Goal: Task Accomplishment & Management: Use online tool/utility

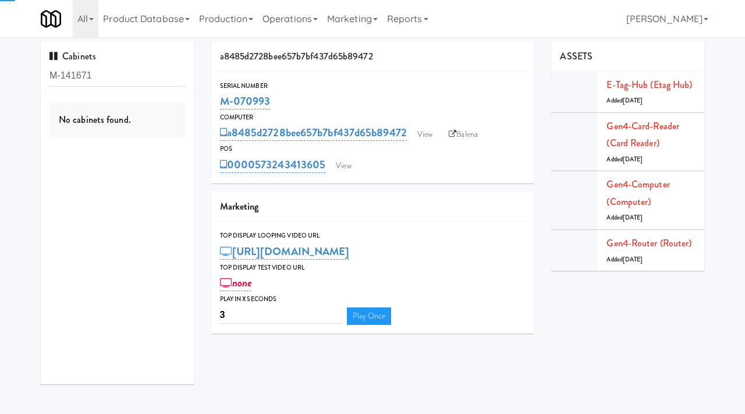
type input "M-141671"
click at [152, 143] on div "AI Vending" at bounding box center [117, 150] width 136 height 15
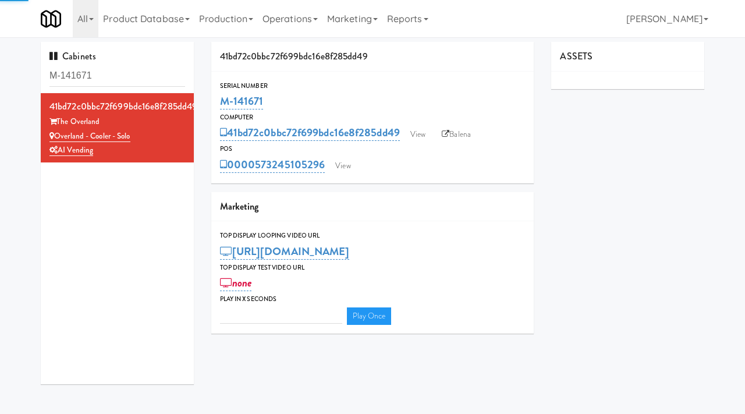
type input "3"
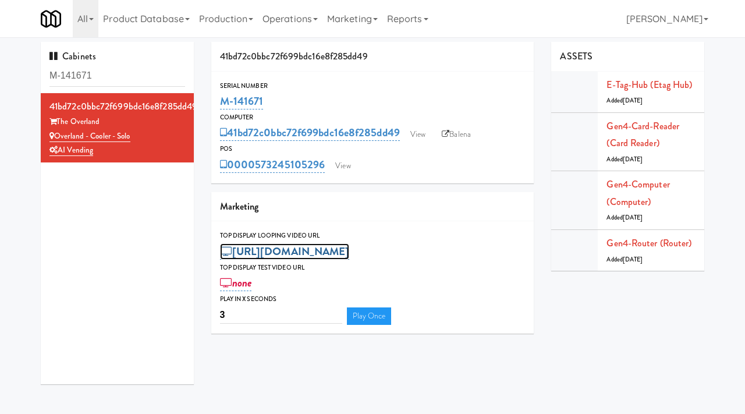
click at [340, 251] on link "https://res.cloudinary.com/kitchenmate/video/upload/v1750701341/ibbcsifbfsqk57q…" at bounding box center [285, 251] width 130 height 16
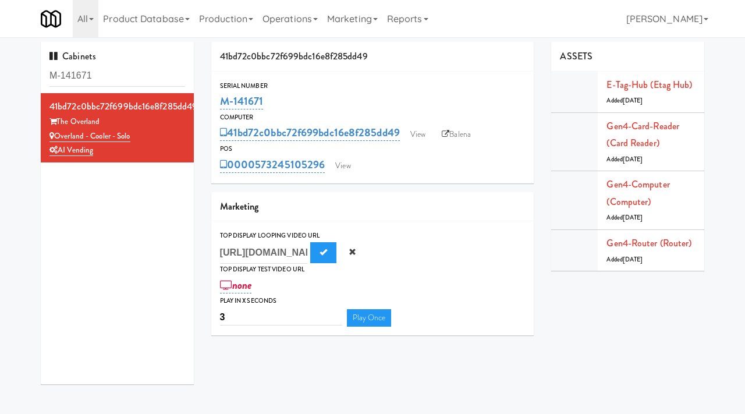
scroll to position [0, 336]
click at [292, 249] on input "https://res.cloudinary.com/kitchenmate/video/upload/v1750701341/ibbcsifbfsqk57q…" at bounding box center [263, 253] width 87 height 22
click at [416, 132] on link "View" at bounding box center [417, 134] width 27 height 17
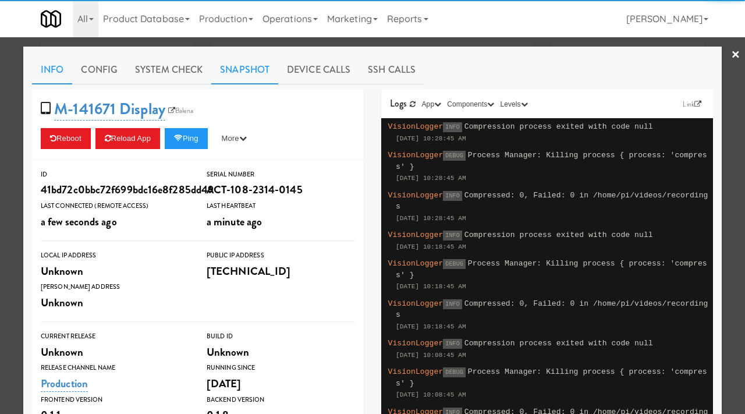
click at [241, 63] on link "Snapshot" at bounding box center [244, 69] width 67 height 29
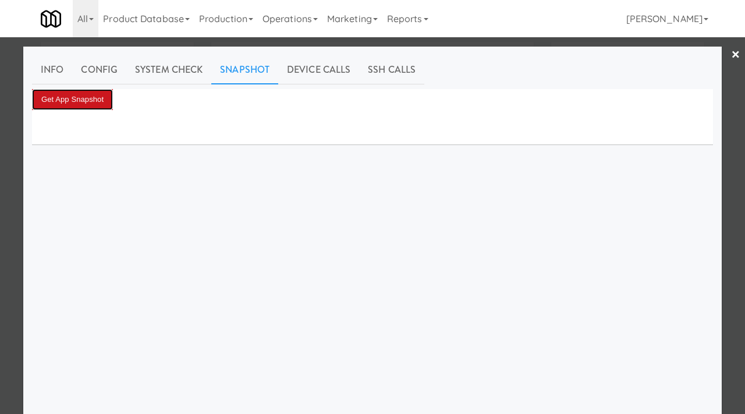
click at [108, 104] on button "Get App Snapshot" at bounding box center [72, 99] width 81 height 21
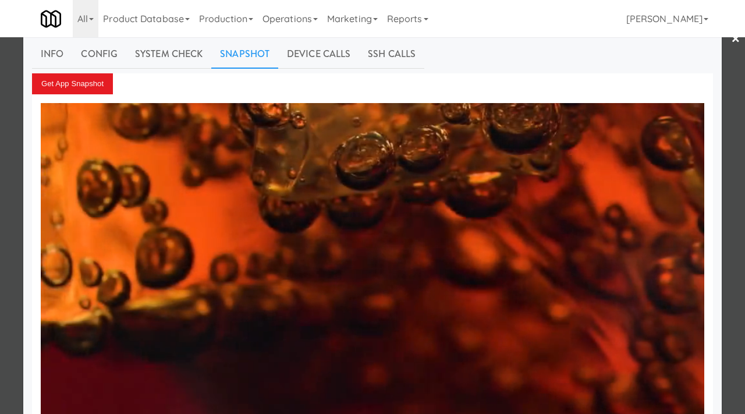
scroll to position [15, 0]
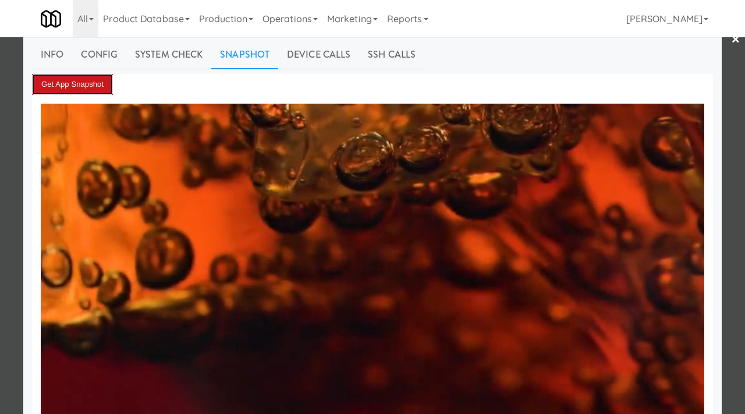
click at [89, 76] on button "Get App Snapshot" at bounding box center [72, 84] width 81 height 21
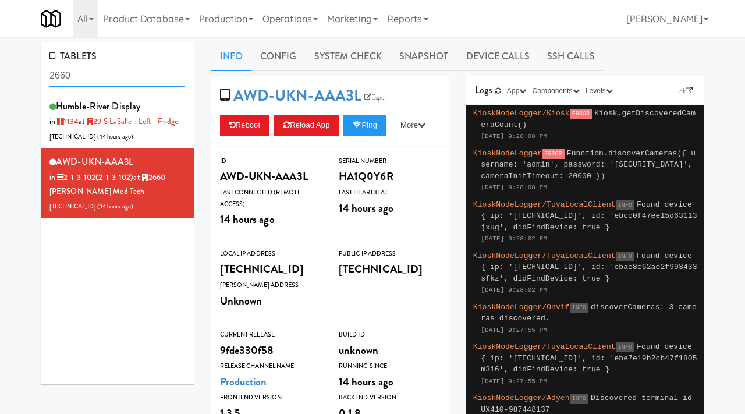
click at [100, 82] on input "2660" at bounding box center [117, 76] width 136 height 22
type input "royal victoria"
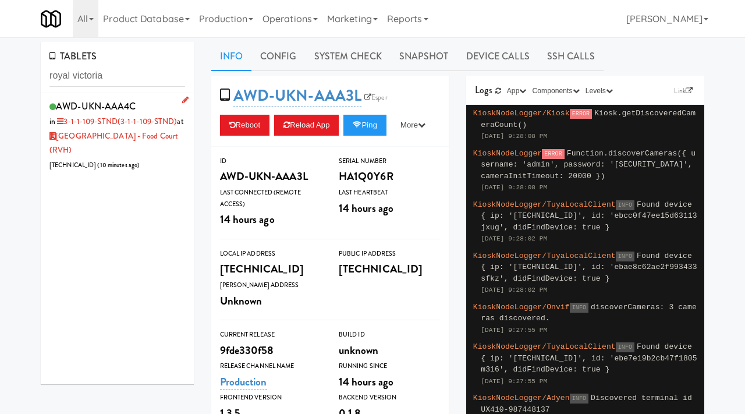
click at [155, 158] on div "AWD-UKN-AAA4C in 3-1-1-109-STND (3-1-1-109-STND) at [GEOGRAPHIC_DATA] - Food Co…" at bounding box center [117, 135] width 136 height 74
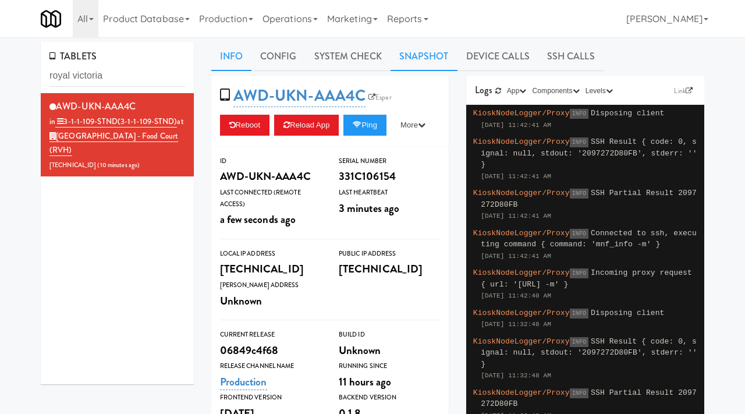
click at [410, 55] on link "Snapshot" at bounding box center [424, 56] width 67 height 29
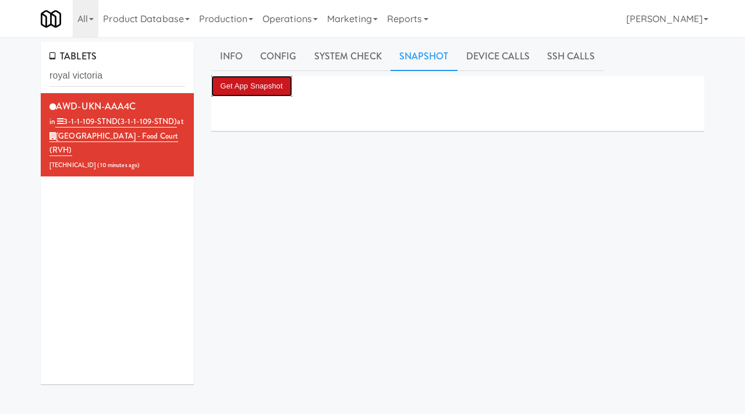
click at [256, 87] on button "Get App Snapshot" at bounding box center [251, 86] width 81 height 21
